Goal: Transaction & Acquisition: Subscribe to service/newsletter

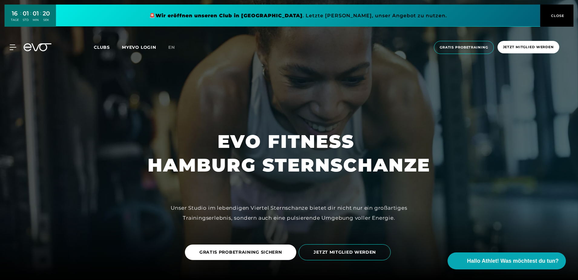
click at [18, 47] on div "MyEVO Login Über EVO Mitgliedschaften Probetraining TAGESPASS EVO Studios [GEOG…" at bounding box center [9, 46] width 21 height 5
click at [15, 48] on icon at bounding box center [14, 46] width 9 height 5
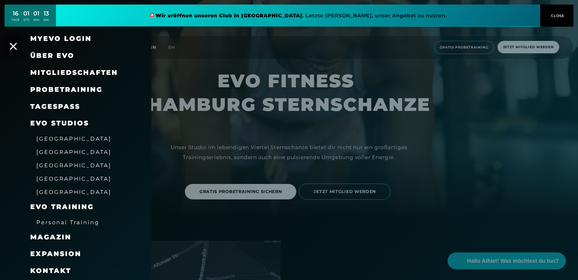
click at [81, 71] on span "Mitgliedschaften" at bounding box center [74, 72] width 88 height 8
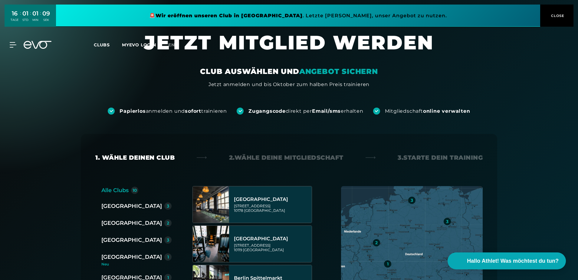
scroll to position [30, 0]
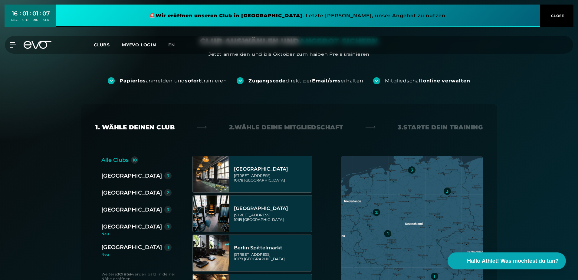
click at [126, 208] on div "[GEOGRAPHIC_DATA]" at bounding box center [131, 209] width 61 height 8
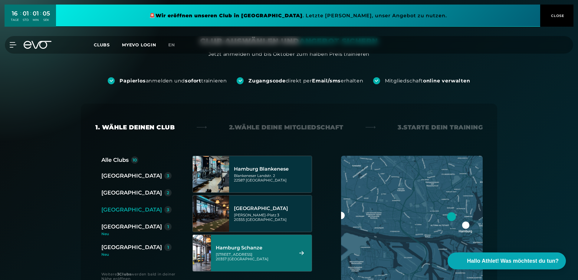
click at [281, 248] on div "Hamburg Schanze" at bounding box center [254, 247] width 76 height 6
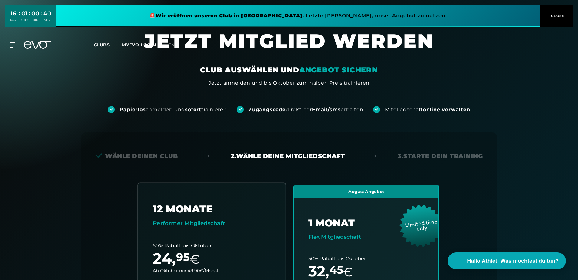
scroll to position [0, 0]
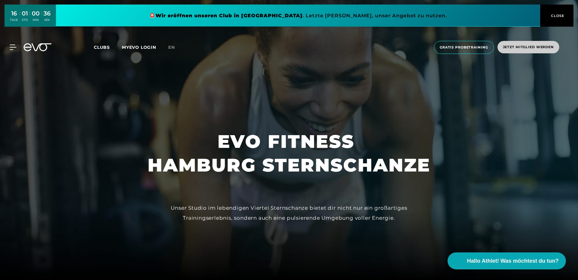
click at [540, 48] on span "Jetzt Mitglied werden" at bounding box center [528, 46] width 51 height 5
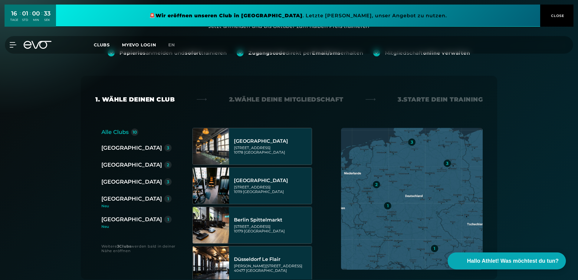
scroll to position [61, 0]
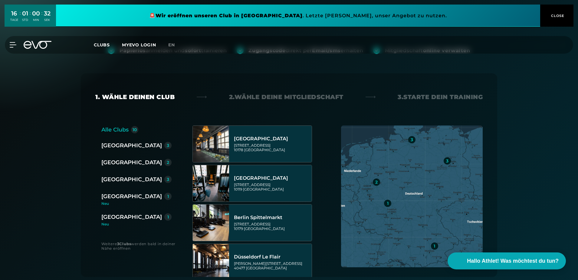
click at [116, 177] on div "[GEOGRAPHIC_DATA]" at bounding box center [131, 179] width 61 height 8
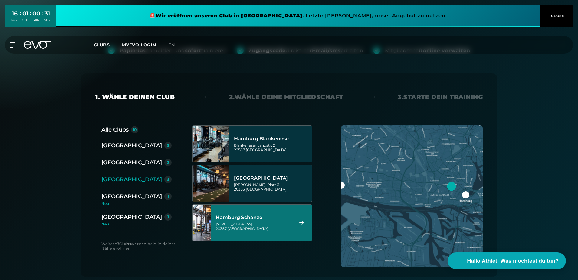
click at [258, 223] on div "[STREET_ADDRESS]" at bounding box center [254, 226] width 76 height 9
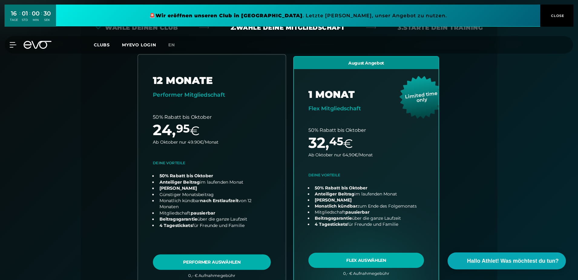
scroll to position [134, 0]
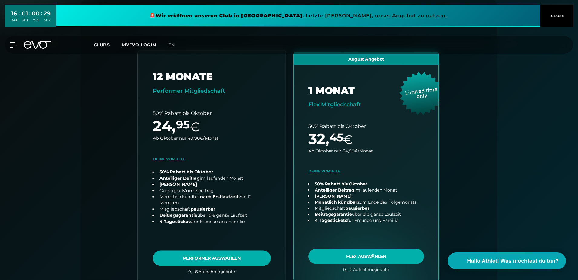
click at [228, 261] on link "choose plan" at bounding box center [212, 167] width 148 height 232
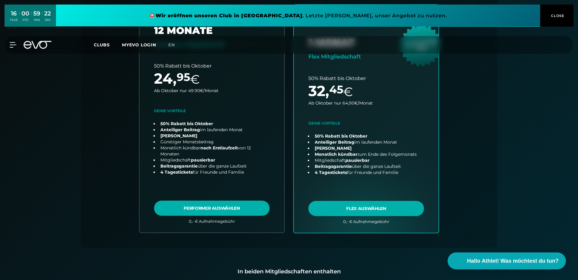
scroll to position [0, 0]
